Goal: Find specific page/section: Find specific page/section

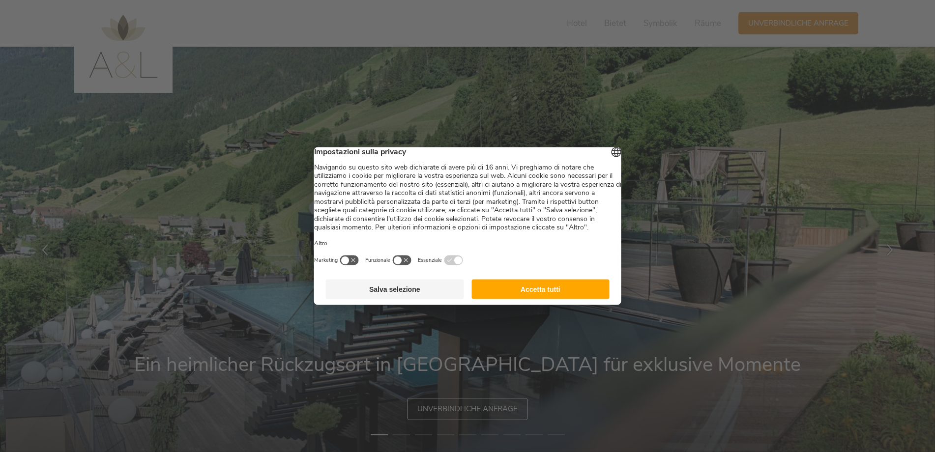
click at [418, 299] on button "Salva selezione" at bounding box center [395, 290] width 138 height 20
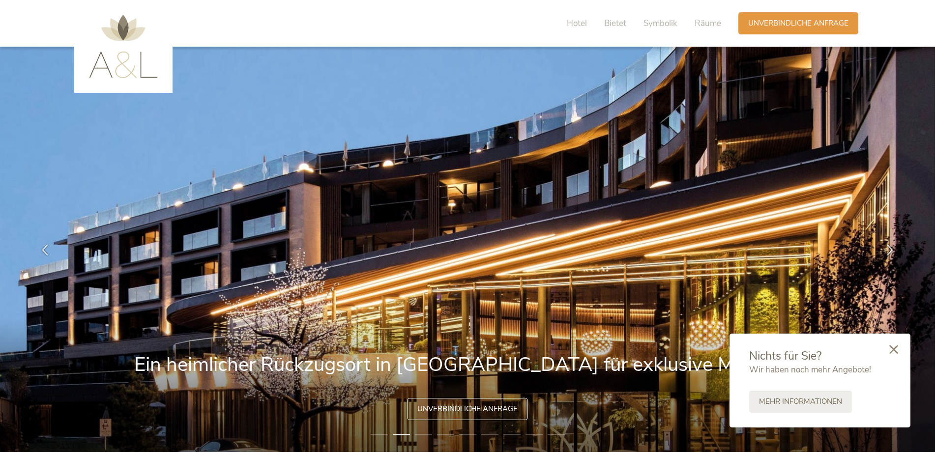
click at [899, 347] on div at bounding box center [893, 350] width 33 height 35
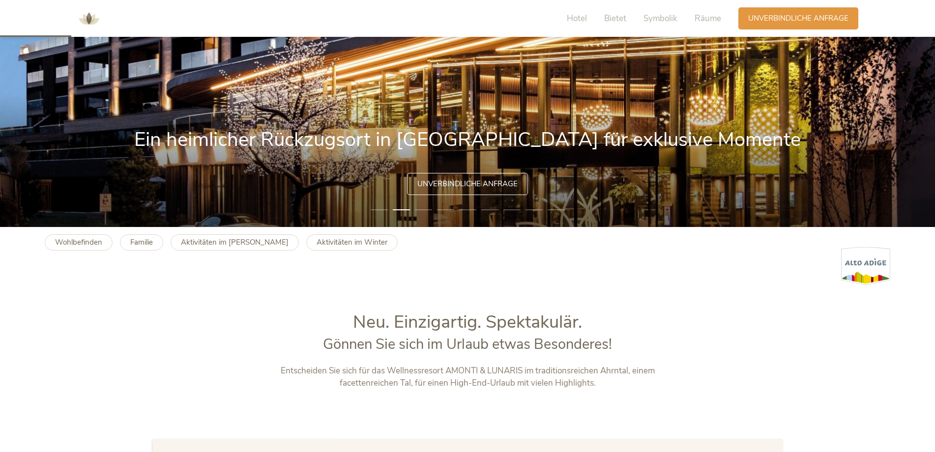
scroll to position [295, 0]
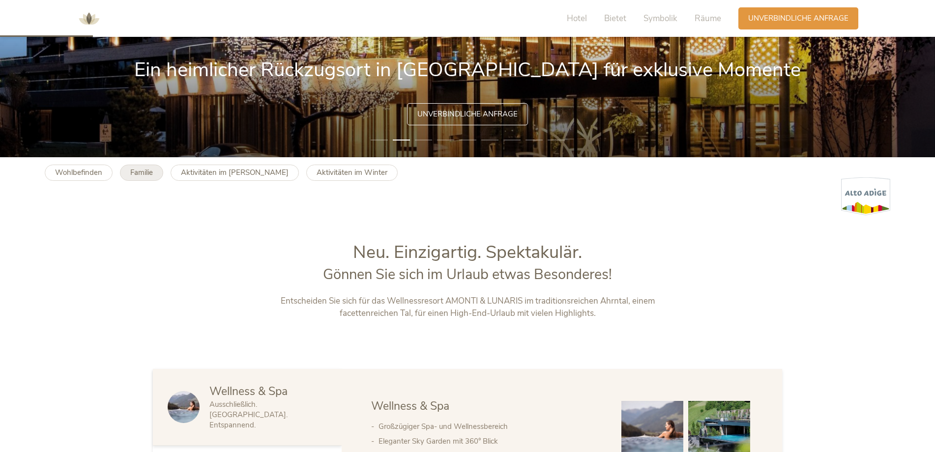
click at [146, 173] on b "Familie" at bounding box center [141, 173] width 23 height 10
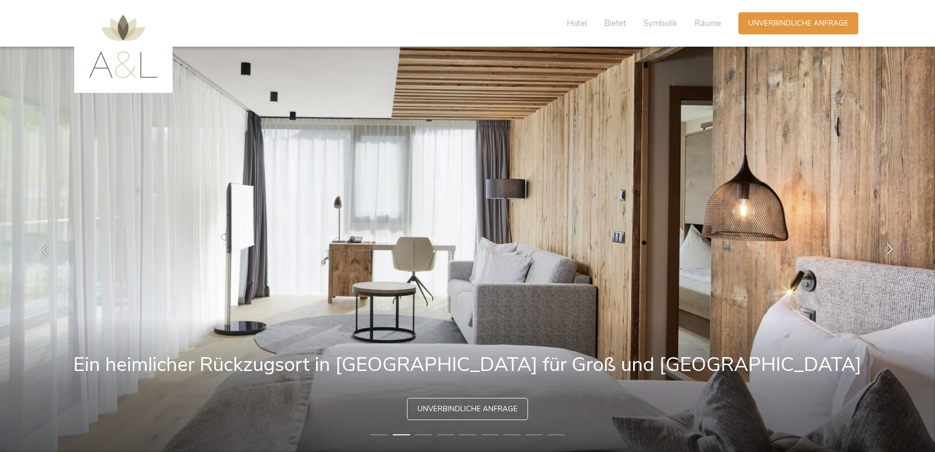
click at [885, 248] on icon at bounding box center [889, 248] width 11 height 11
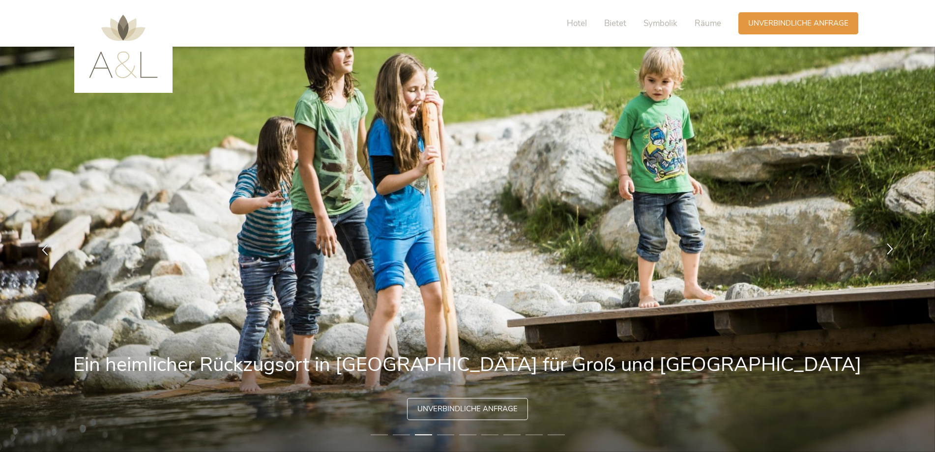
click at [884, 247] on div at bounding box center [890, 249] width 31 height 31
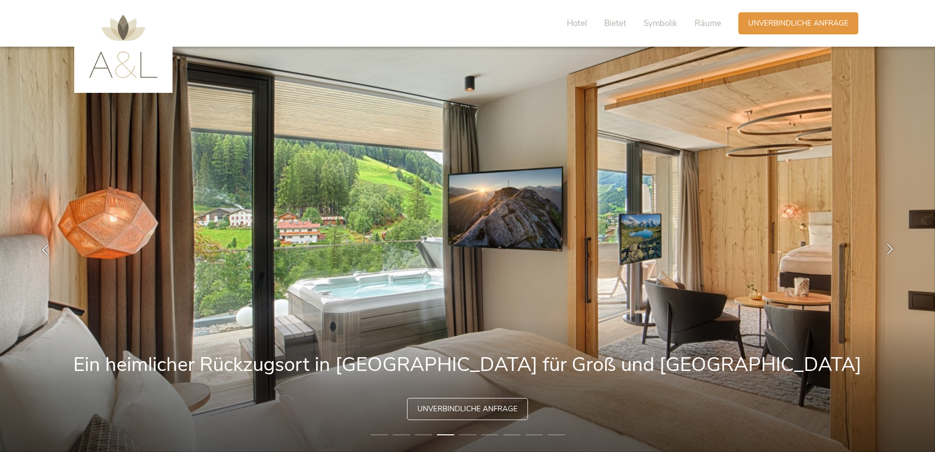
click at [875, 245] on div at bounding box center [890, 249] width 31 height 31
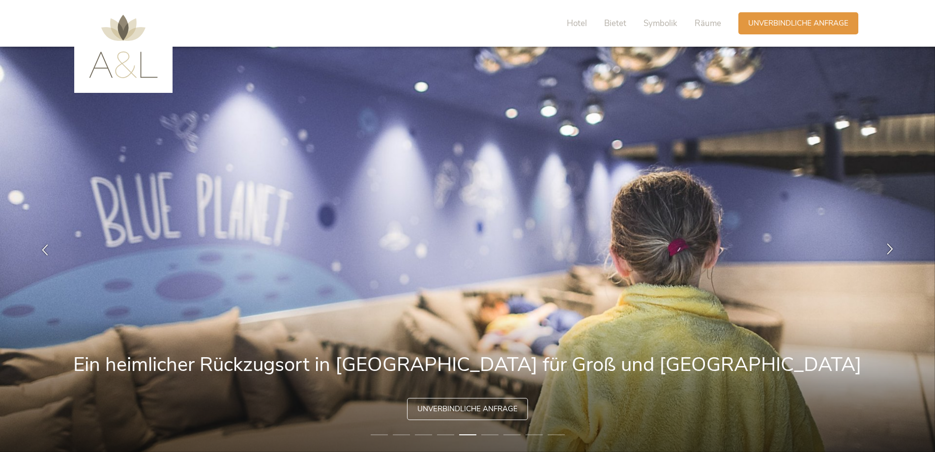
click at [875, 245] on div at bounding box center [890, 249] width 31 height 31
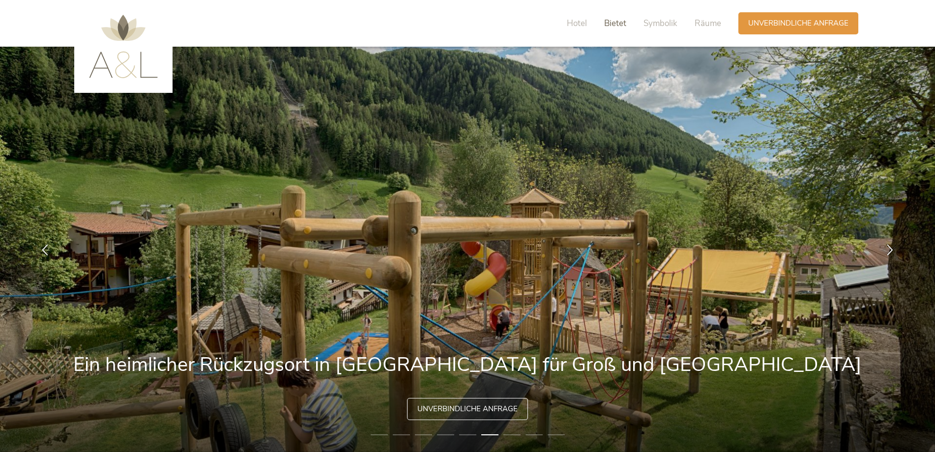
click at [619, 25] on span "Bietet" at bounding box center [615, 23] width 22 height 11
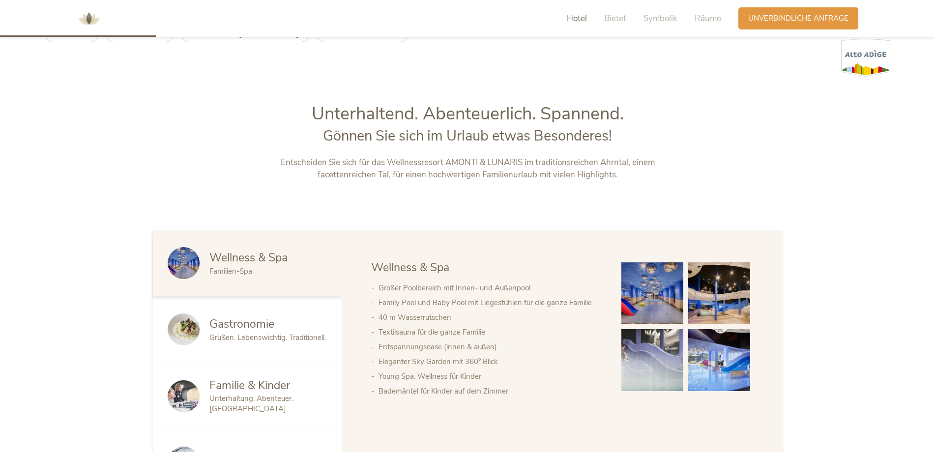
scroll to position [291, 0]
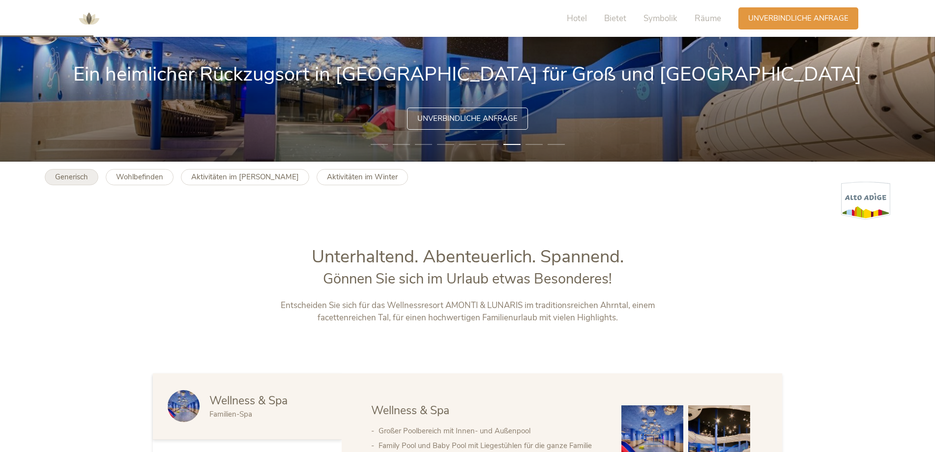
click at [72, 177] on b "Generisch" at bounding box center [71, 177] width 33 height 10
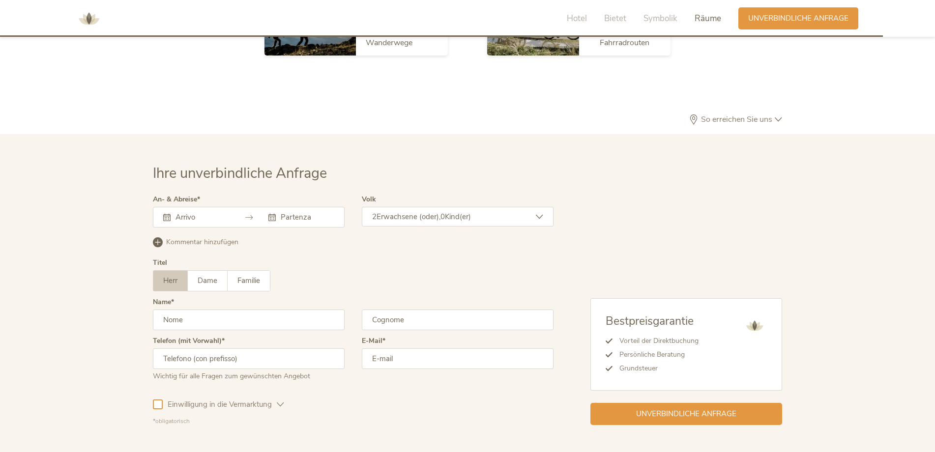
scroll to position [2963, 0]
